Goal: Task Accomplishment & Management: Manage account settings

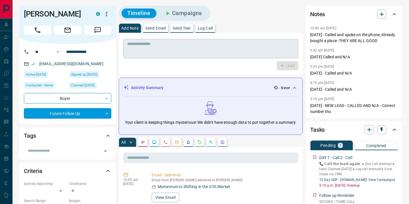
click at [179, 51] on textarea at bounding box center [210, 48] width 167 height 14
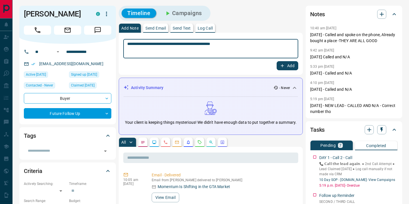
type textarea "**********"
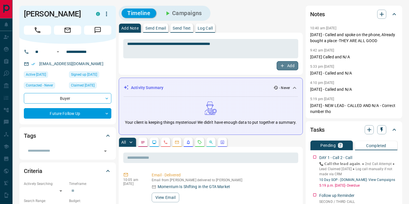
click at [290, 66] on button "Add" at bounding box center [288, 65] width 22 height 9
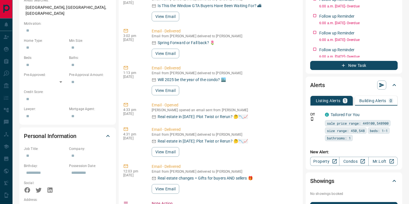
scroll to position [233, 0]
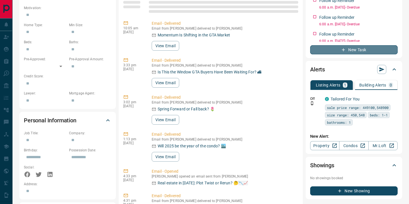
click at [365, 52] on button "New Task" at bounding box center [353, 49] width 87 height 9
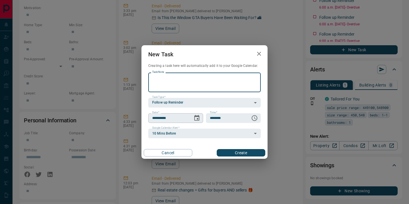
click at [194, 118] on icon "Choose date, selected date is Oct 15, 2025" at bounding box center [196, 118] width 5 height 6
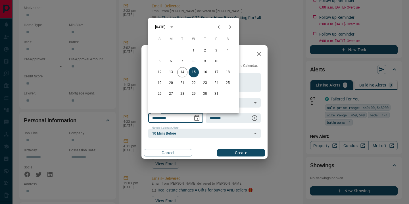
click at [231, 29] on icon "Next month" at bounding box center [230, 27] width 7 height 7
click at [229, 28] on icon "Next month" at bounding box center [230, 27] width 7 height 7
click at [194, 82] on button "21" at bounding box center [194, 83] width 10 height 10
type input "**********"
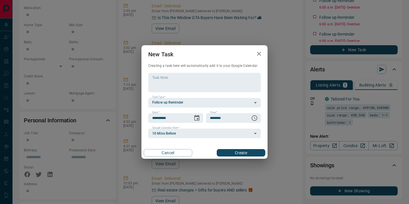
click at [229, 152] on button "Create" at bounding box center [241, 152] width 49 height 7
